Goal: Use online tool/utility: Utilize a website feature to perform a specific function

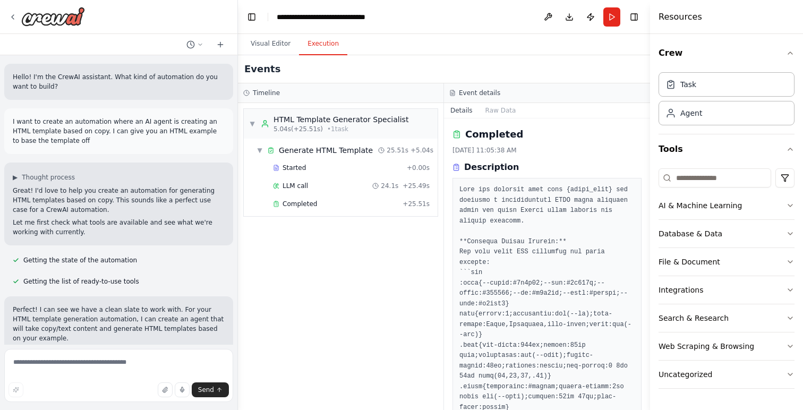
scroll to position [6583, 0]
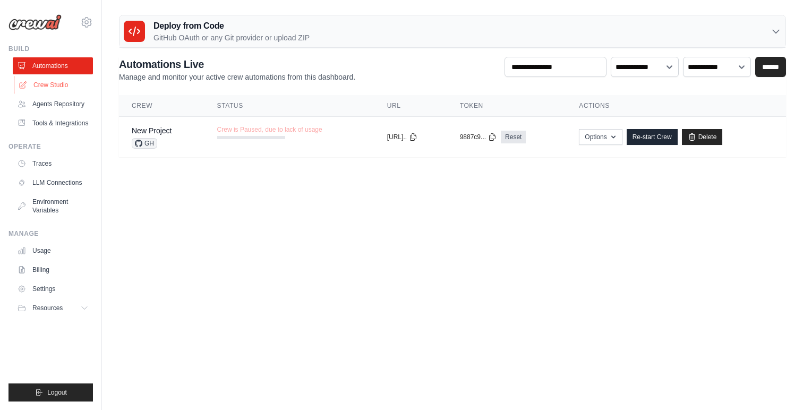
click at [50, 79] on link "Crew Studio" at bounding box center [54, 84] width 80 height 17
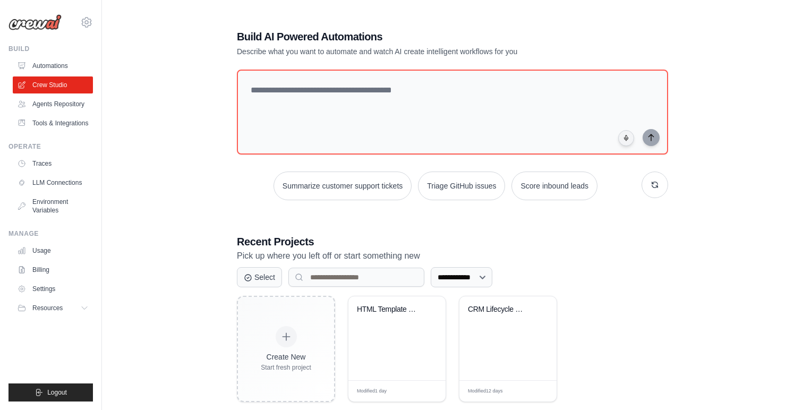
scroll to position [21, 0]
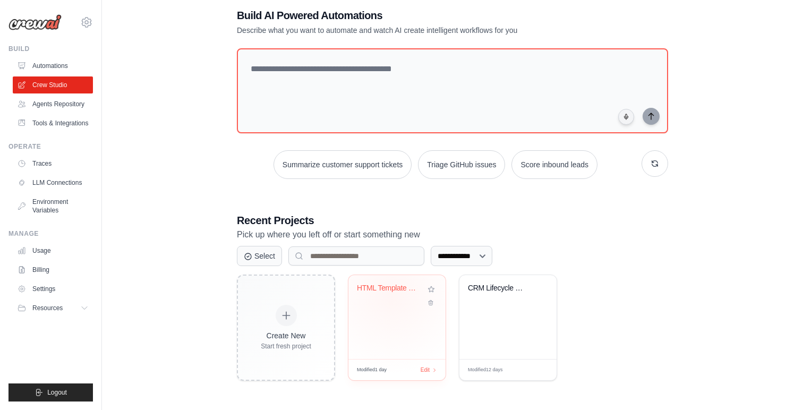
click at [391, 296] on div "HTML Template Generator from Copy" at bounding box center [397, 295] width 80 height 24
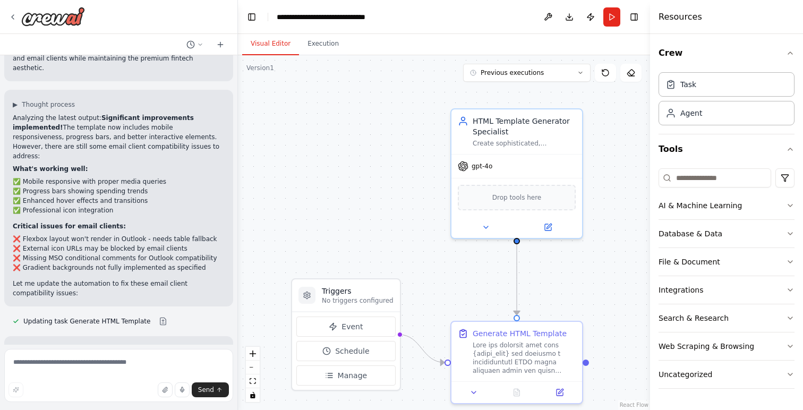
scroll to position [6497, 0]
click at [611, 18] on button "Run" at bounding box center [611, 16] width 17 height 19
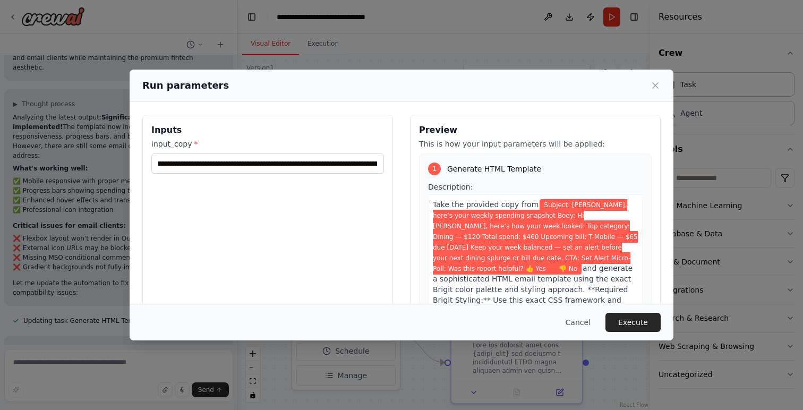
scroll to position [0, 980]
click at [635, 319] on button "Execute" at bounding box center [632, 322] width 55 height 19
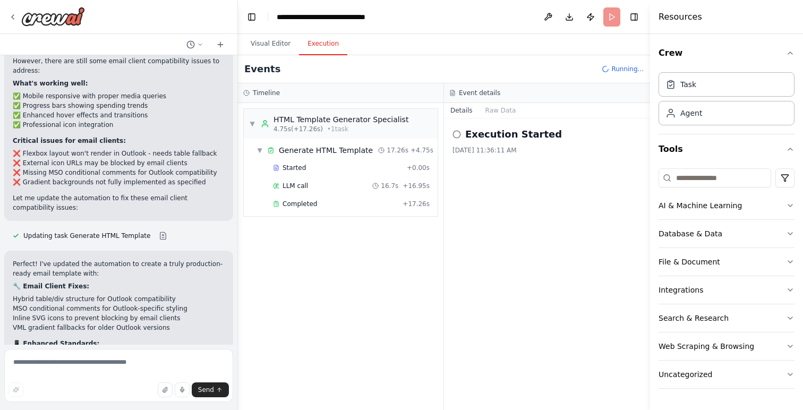
scroll to position [6583, 0]
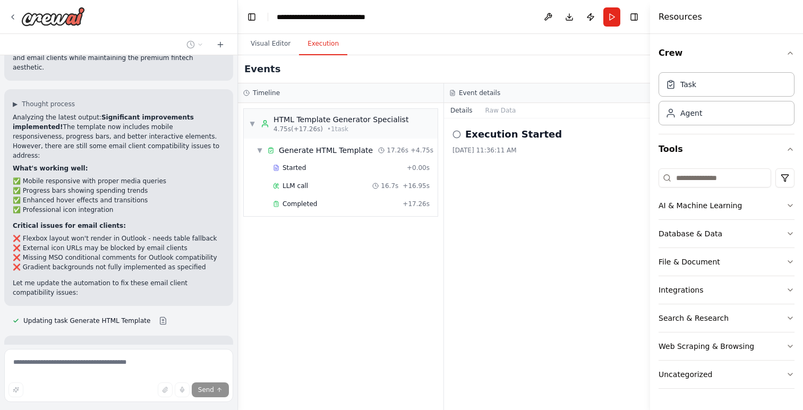
scroll to position [6538, 0]
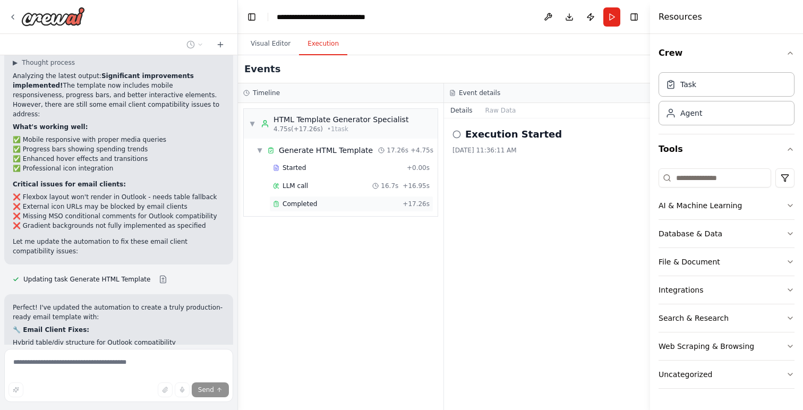
click at [306, 207] on span "Completed" at bounding box center [299, 204] width 35 height 8
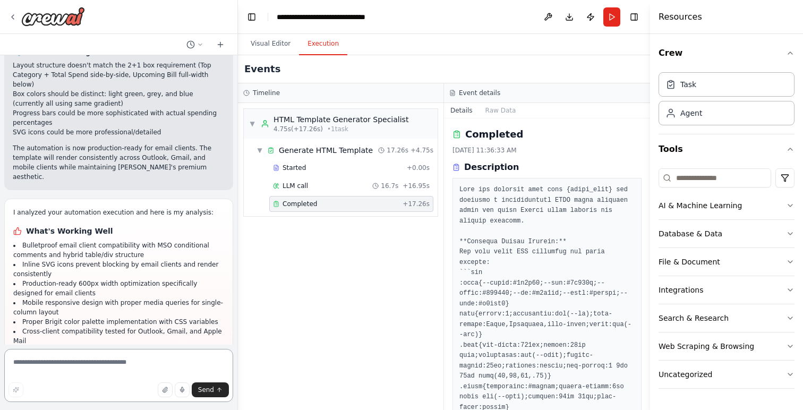
scroll to position [7117, 0]
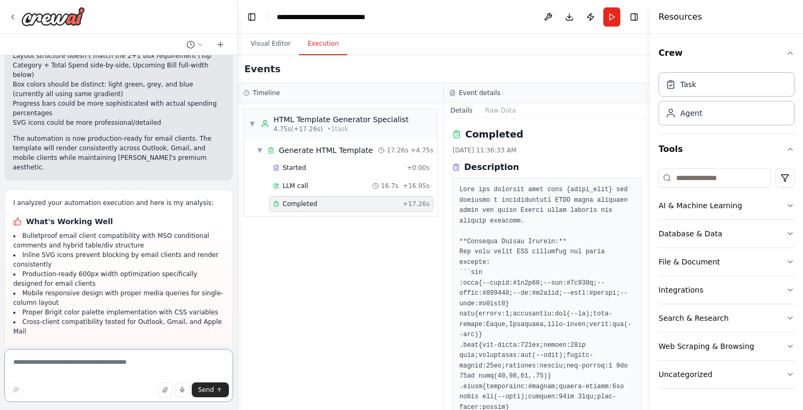
click at [97, 368] on textarea at bounding box center [118, 375] width 229 height 53
type textarea "**********"
click at [208, 391] on span "Send" at bounding box center [206, 389] width 16 height 8
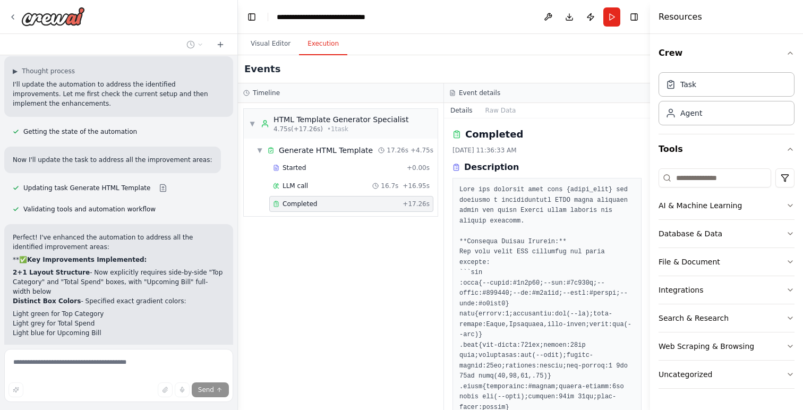
scroll to position [7601, 0]
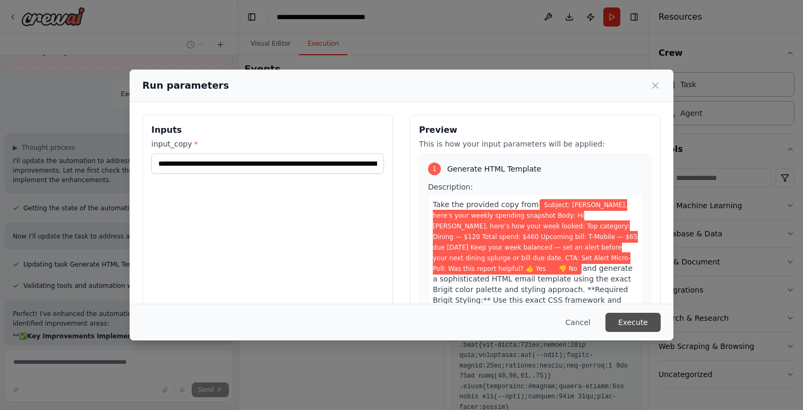
click at [631, 320] on button "Execute" at bounding box center [632, 322] width 55 height 19
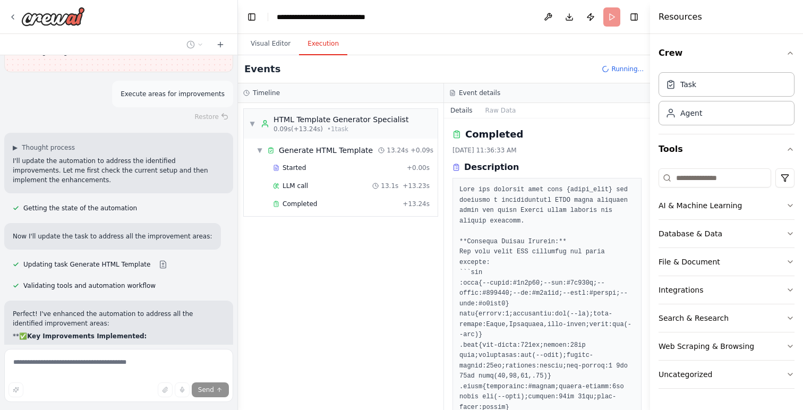
scroll to position [7601, 0]
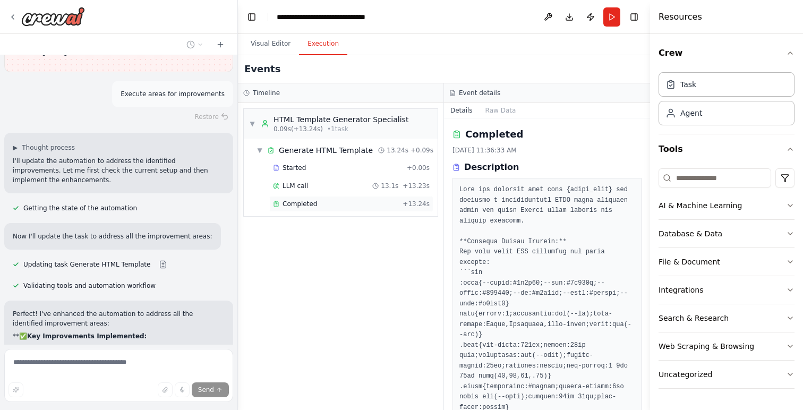
click at [283, 205] on span "Completed" at bounding box center [299, 204] width 35 height 8
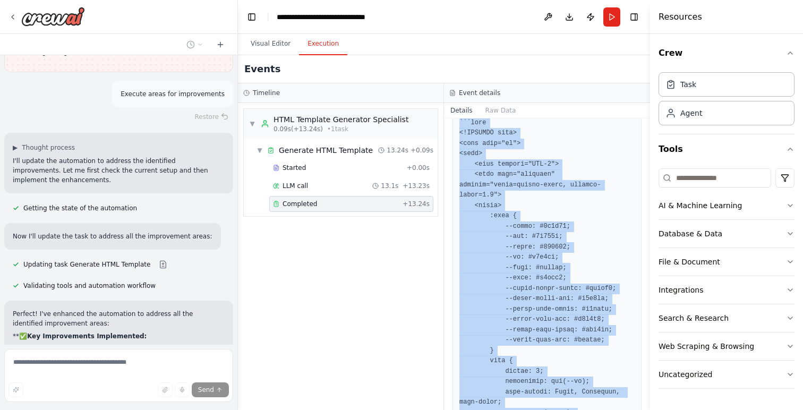
scroll to position [1021, 0]
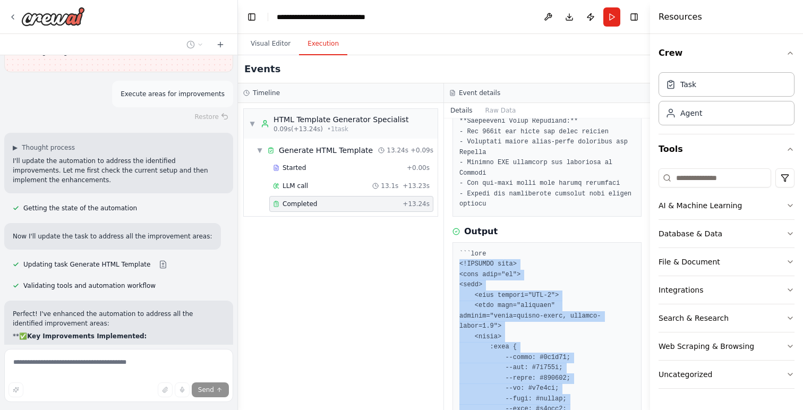
drag, startPoint x: 492, startPoint y: 235, endPoint x: 457, endPoint y: 265, distance: 46.2
copy pre "<!DOCTYPE html> <html lang="en"> <head> <meta charset="UTF-8"> <meta name="view…"
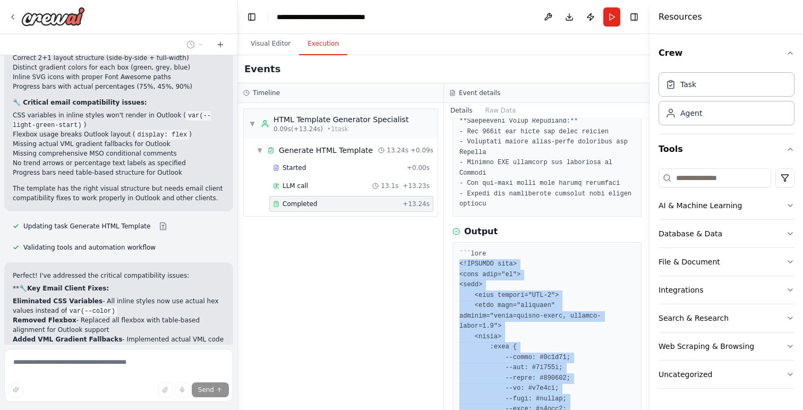
scroll to position [8073, 0]
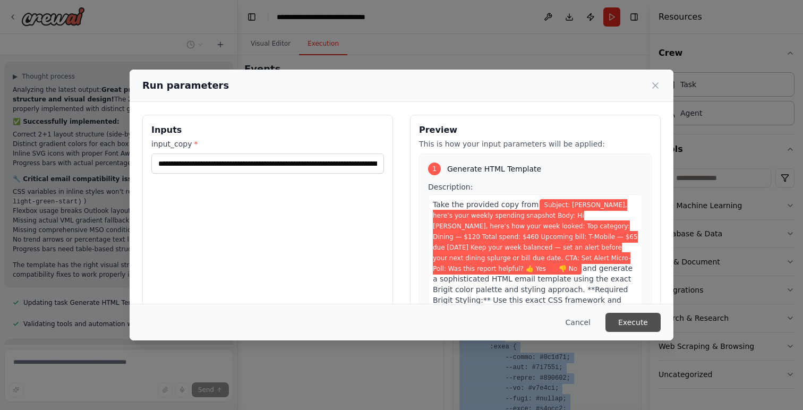
click at [635, 323] on button "Execute" at bounding box center [632, 322] width 55 height 19
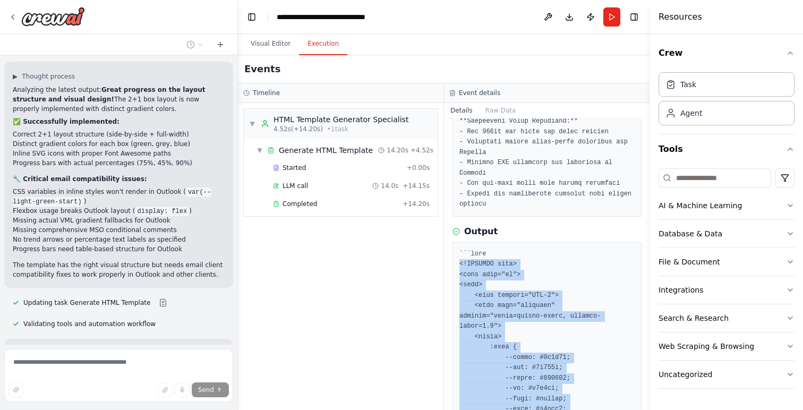
scroll to position [8073, 0]
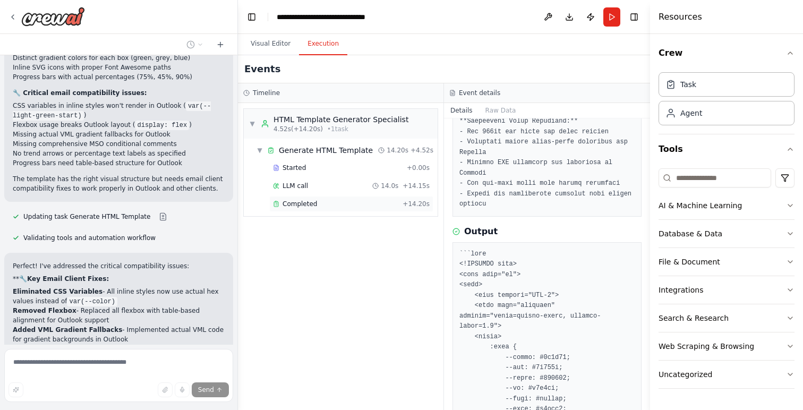
click at [307, 205] on span "Completed" at bounding box center [299, 204] width 35 height 8
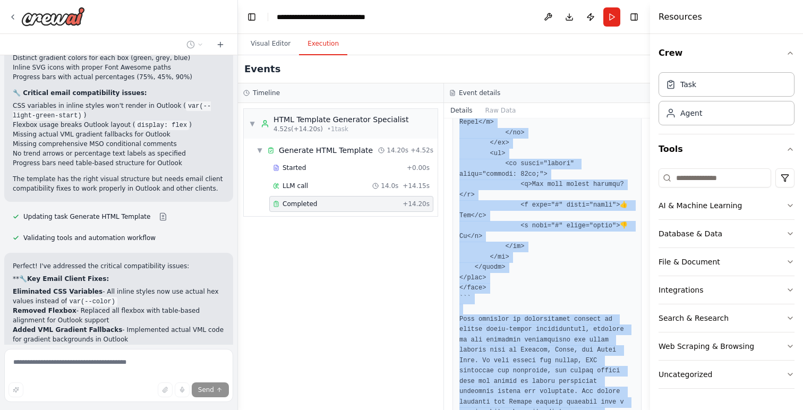
scroll to position [3192, 0]
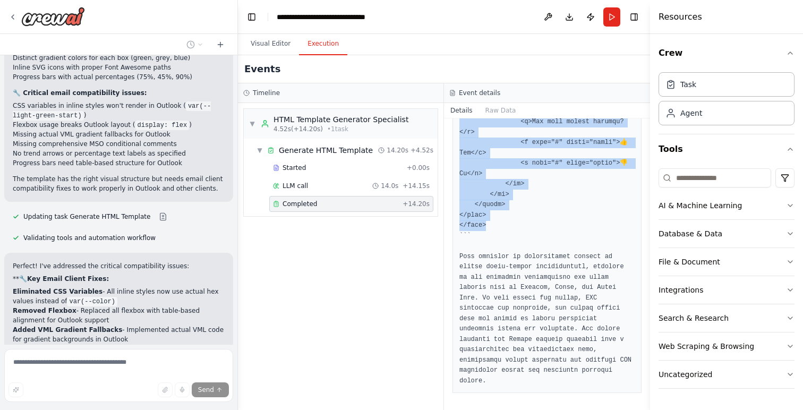
drag, startPoint x: 459, startPoint y: 294, endPoint x: 488, endPoint y: 225, distance: 74.9
copy pre "<!DOCTYPE html> <html lang="en"> <head> <meta charset="UTF-8"> <meta name="view…"
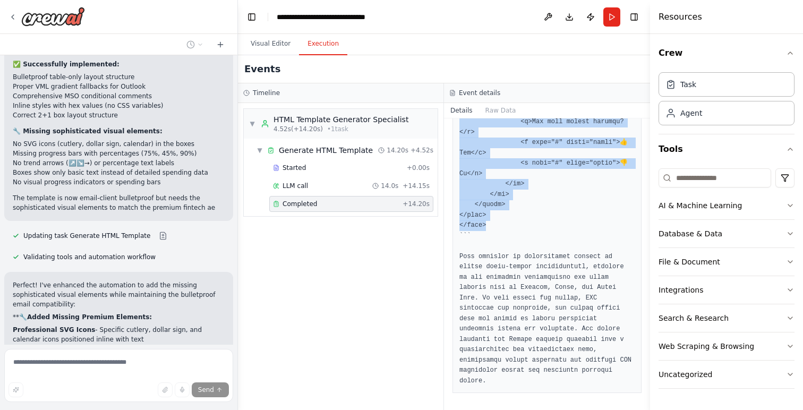
scroll to position [8544, 0]
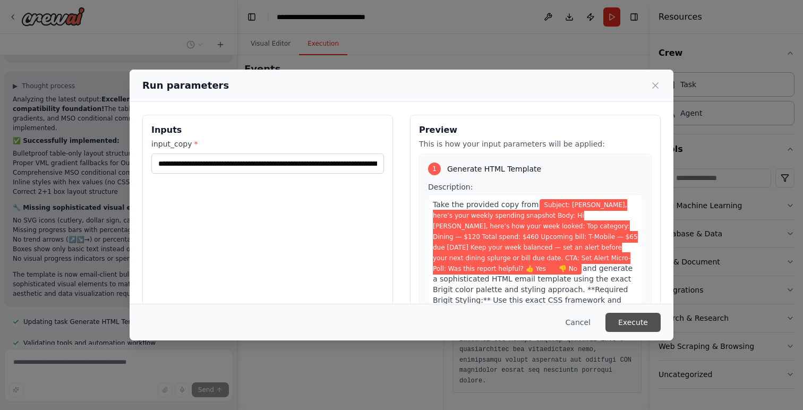
click at [628, 322] on button "Execute" at bounding box center [632, 322] width 55 height 19
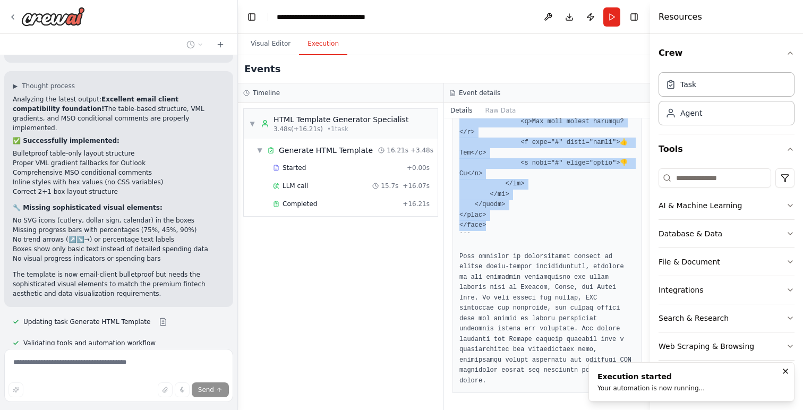
scroll to position [8544, 0]
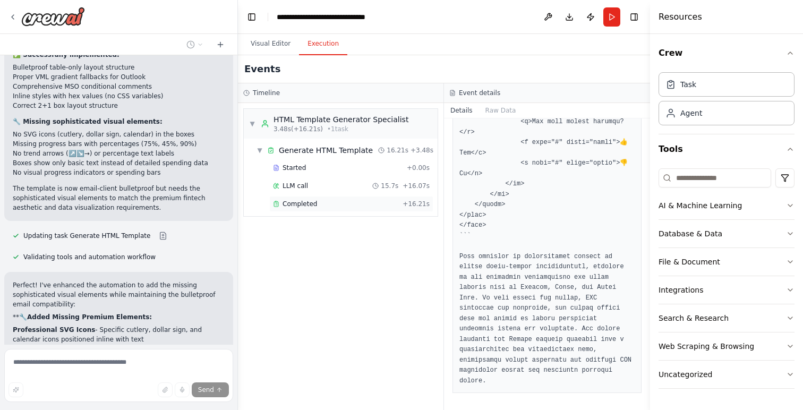
click at [282, 201] on span "Completed" at bounding box center [299, 204] width 35 height 8
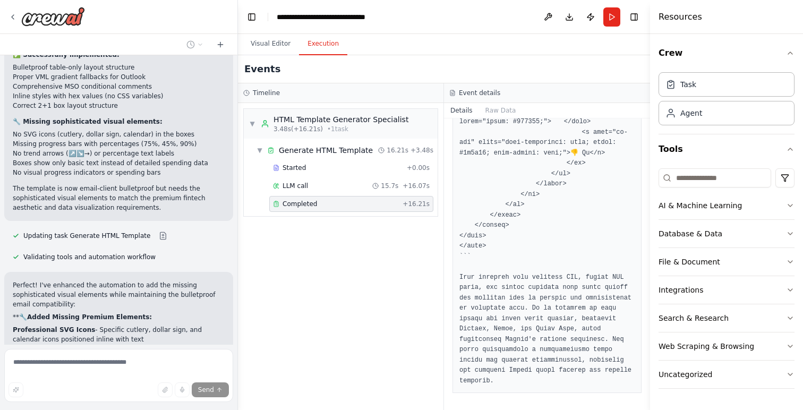
scroll to position [4073, 0]
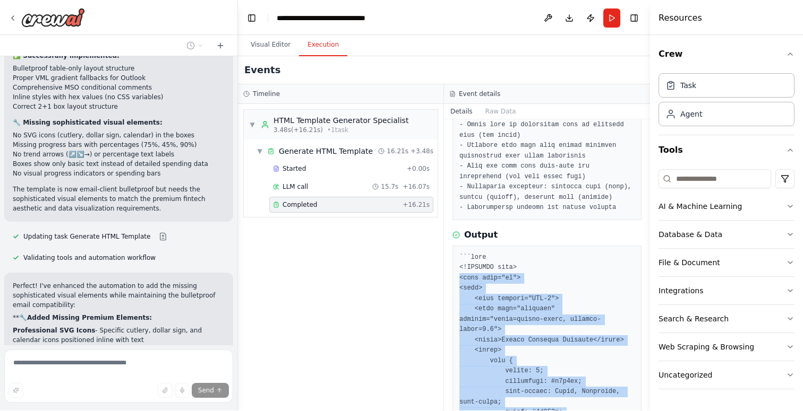
scroll to position [1382, 0]
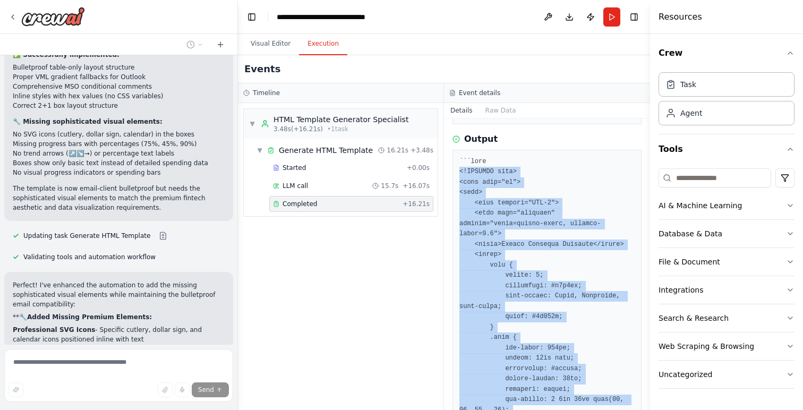
drag, startPoint x: 494, startPoint y: 252, endPoint x: 457, endPoint y: 175, distance: 85.2
copy pre "<!DOCTYPE html> <html lang="en"> <head> <meta charset="UTF-8"> <meta name="view…"
click at [569, 20] on button "Download" at bounding box center [569, 16] width 17 height 19
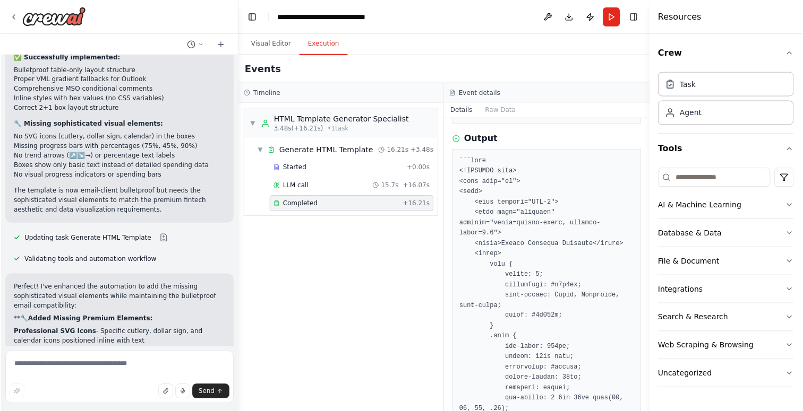
scroll to position [8501, 0]
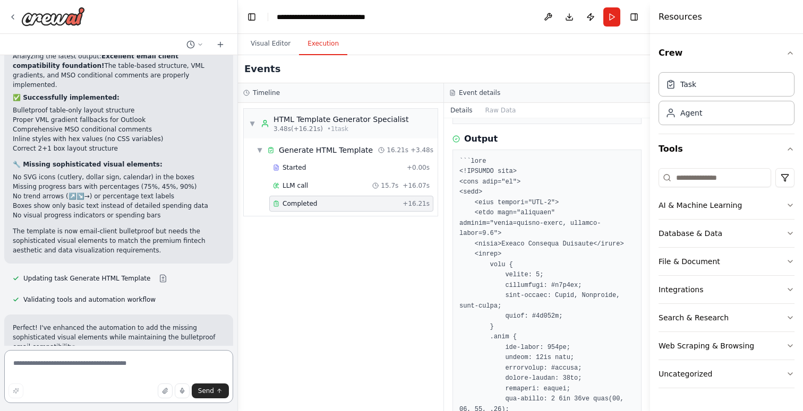
click at [41, 366] on textarea at bounding box center [118, 376] width 229 height 53
type textarea "**********"
click at [208, 394] on span "Send" at bounding box center [206, 391] width 16 height 8
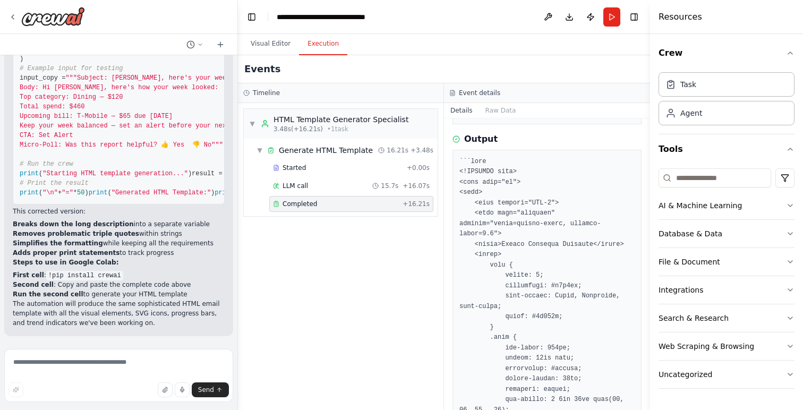
scroll to position [12703, 0]
click at [48, 362] on textarea at bounding box center [118, 375] width 229 height 53
type textarea "**********"
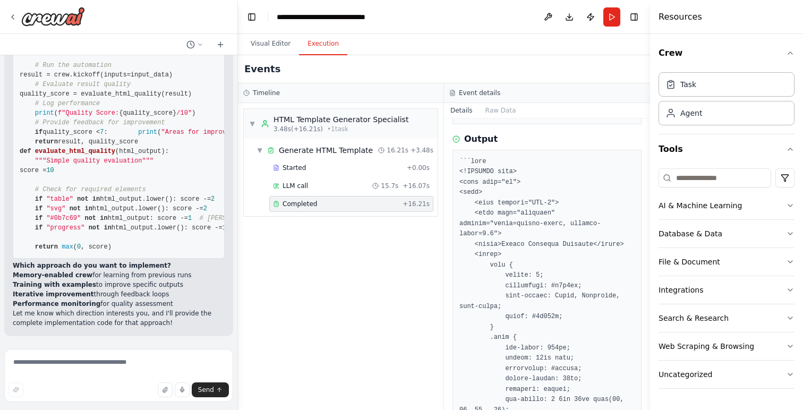
scroll to position [0, 0]
drag, startPoint x: 56, startPoint y: 242, endPoint x: 37, endPoint y: 199, distance: 47.3
copy code "# Add examples to improve performance examples=[ { "input" : "Simple spending u…"
click at [252, 126] on span "▼" at bounding box center [252, 123] width 6 height 8
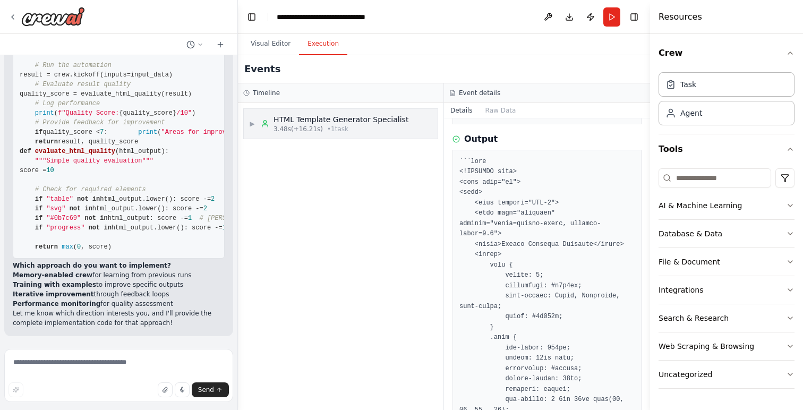
click at [252, 126] on span "▶" at bounding box center [252, 123] width 6 height 8
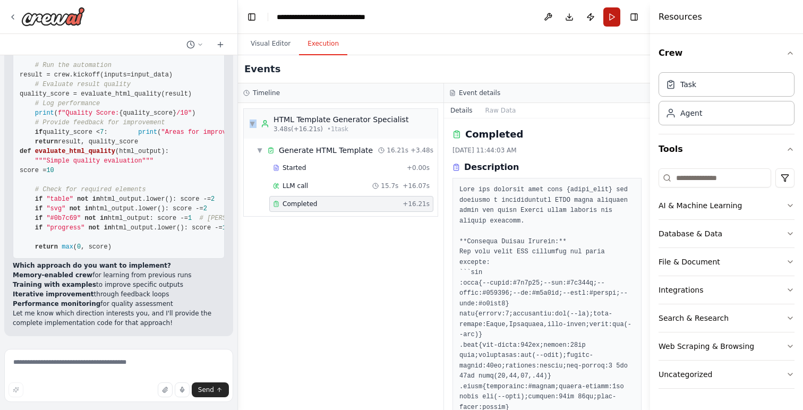
click at [611, 20] on button "Run" at bounding box center [611, 16] width 17 height 19
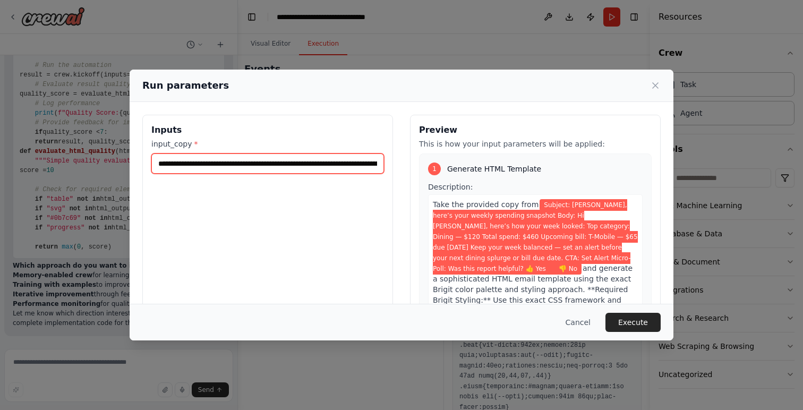
click at [187, 164] on input "**********" at bounding box center [267, 163] width 233 height 20
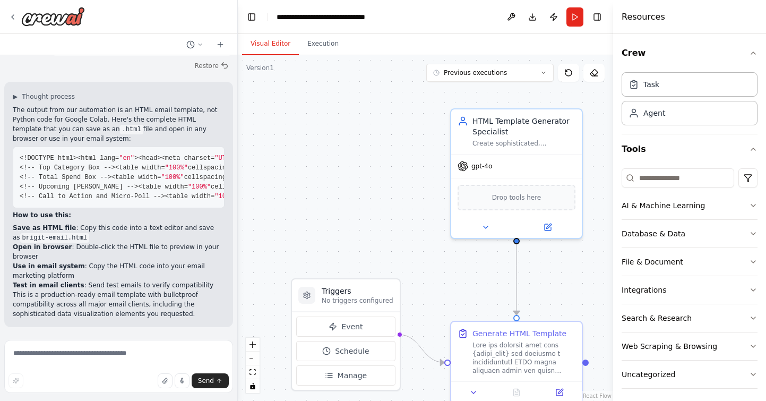
scroll to position [10165, 0]
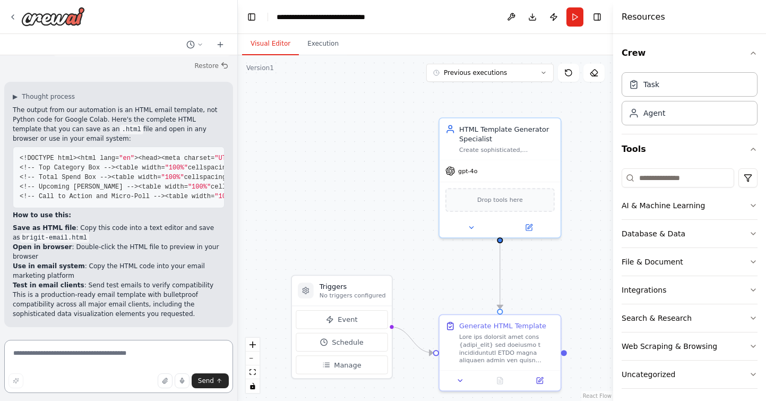
click at [98, 358] on textarea at bounding box center [118, 366] width 229 height 53
type textarea "**********"
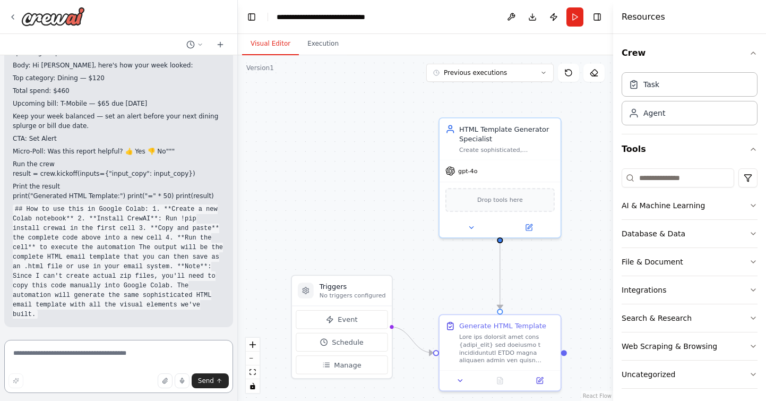
scroll to position [0, 0]
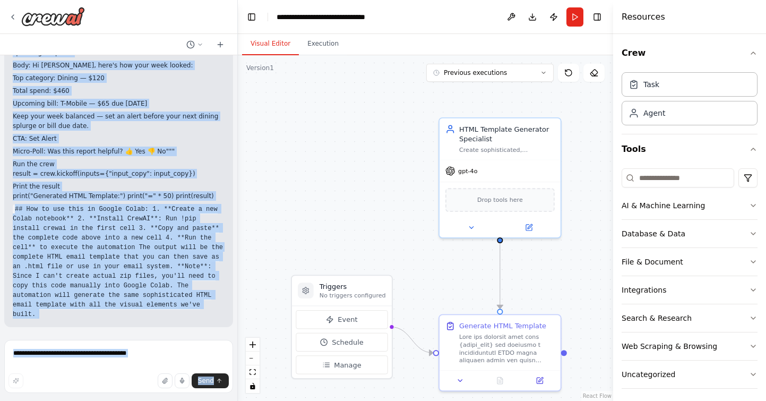
scroll to position [0, 1786]
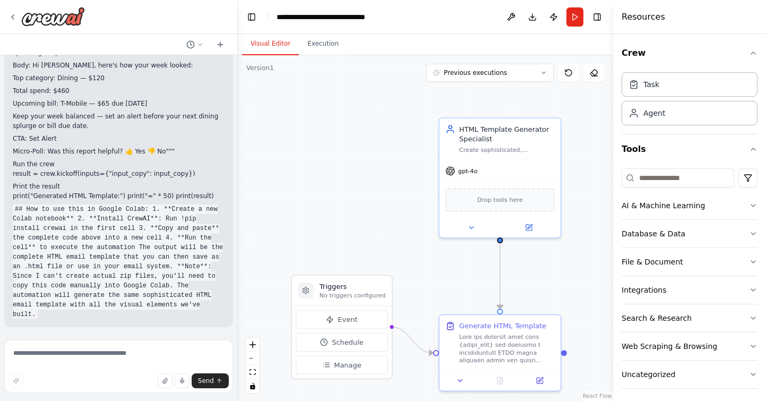
drag, startPoint x: 19, startPoint y: 145, endPoint x: 222, endPoint y: 178, distance: 205.4
copy code "from crewai import Agent, Task, Crew # Define the Agent html_agent = Agent( rol…"
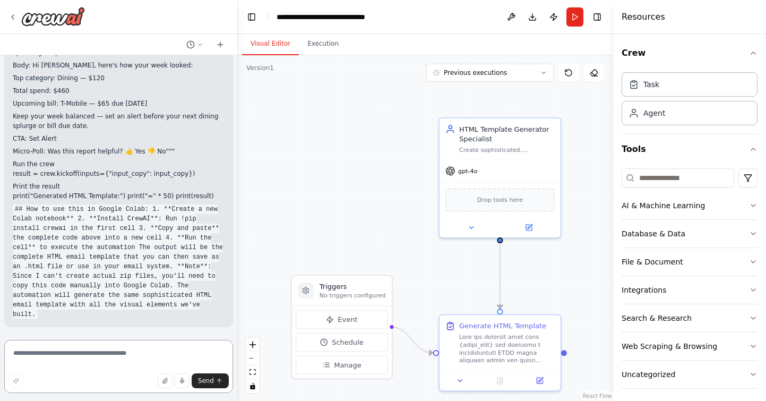
click at [54, 354] on textarea at bounding box center [118, 366] width 229 height 53
click at [45, 351] on textarea "**********" at bounding box center [118, 366] width 229 height 53
drag, startPoint x: 156, startPoint y: 355, endPoint x: -9, endPoint y: 354, distance: 165.1
click at [0, 354] on html "Hello! I'm the CrewAI assistant. What kind of automation do you want to build? …" at bounding box center [383, 200] width 766 height 401
paste textarea "**********"
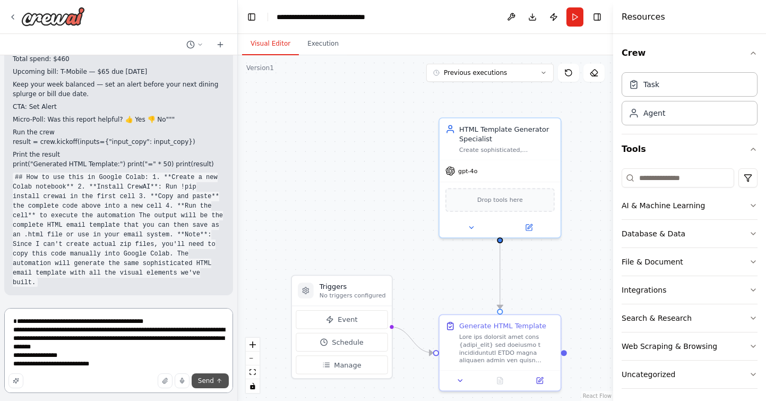
type textarea "**********"
click at [209, 377] on span "Send" at bounding box center [206, 380] width 16 height 8
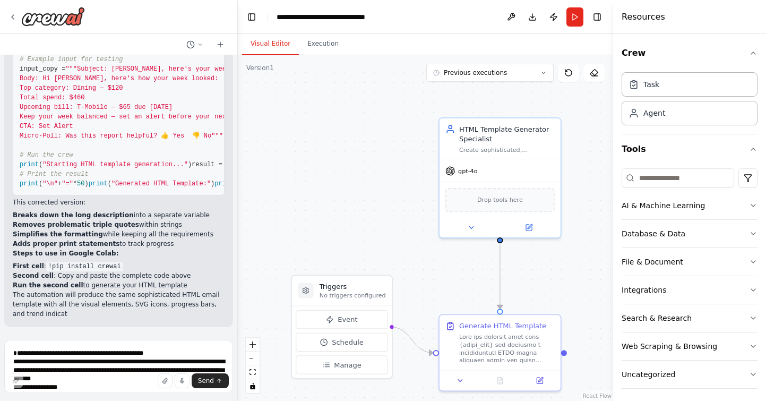
scroll to position [12854, 0]
click at [75, 171] on pre "# Install required packages first (run this in a cell) # !pip install crewai fr…" at bounding box center [119, 30] width 212 height 329
click at [67, 170] on span "# Print the result" at bounding box center [54, 173] width 69 height 7
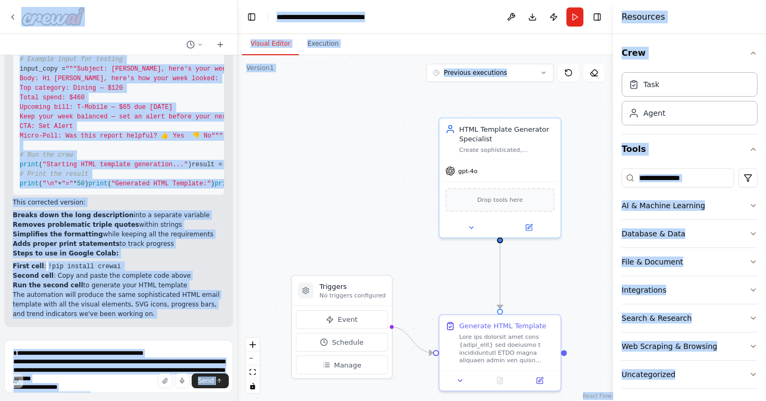
click at [67, 170] on span "# Print the result" at bounding box center [54, 173] width 69 height 7
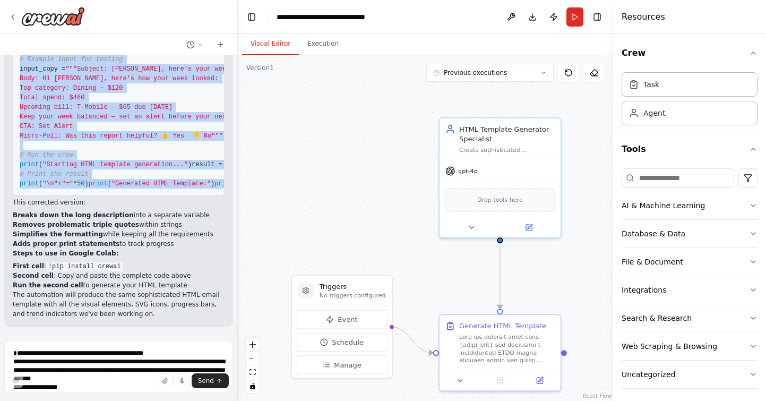
drag, startPoint x: 19, startPoint y: 205, endPoint x: 101, endPoint y: 183, distance: 85.3
click at [101, 183] on pre "# Install required packages first (run this in a cell) # !pip install crewai fr…" at bounding box center [119, 30] width 212 height 329
copy code "from crewai import Agent, Task, Crew # Define the Agent html_agent = Agent( rol…"
